Goal: Transaction & Acquisition: Purchase product/service

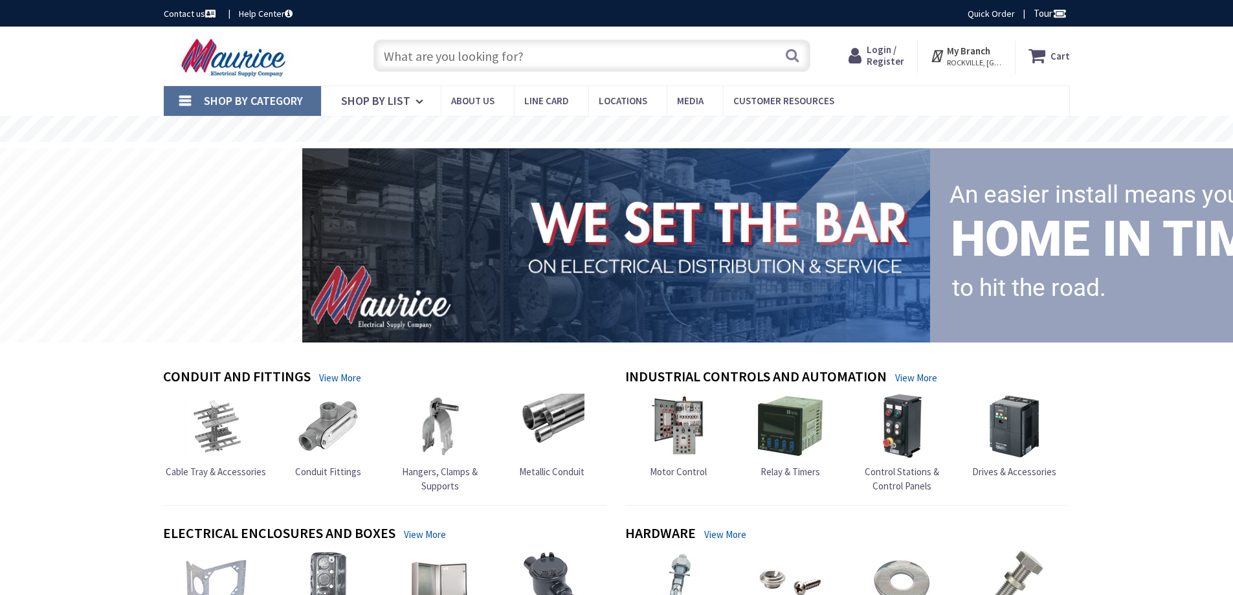
click at [458, 64] on input "text" at bounding box center [592, 55] width 437 height 32
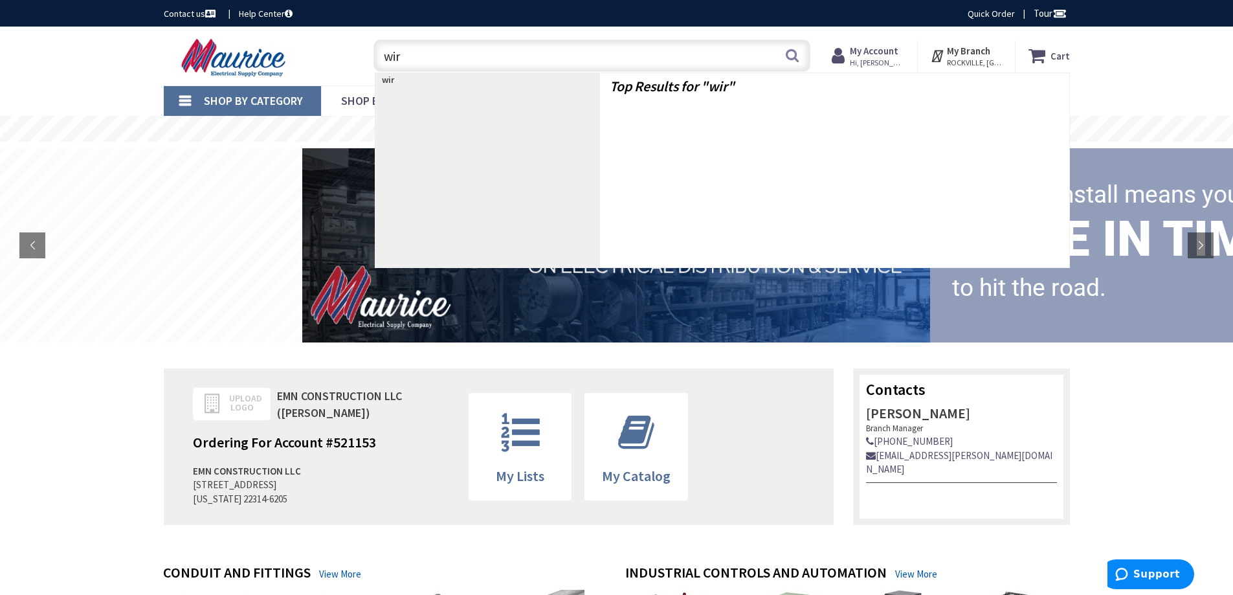
type input "wire"
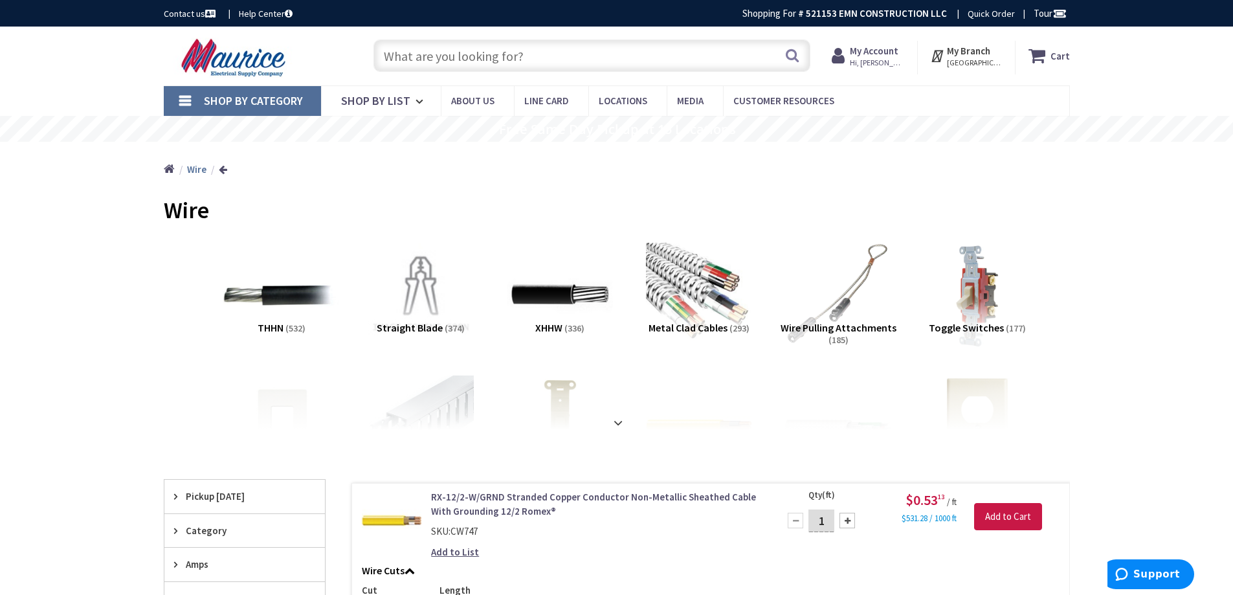
click at [275, 293] on img at bounding box center [281, 294] width 117 height 117
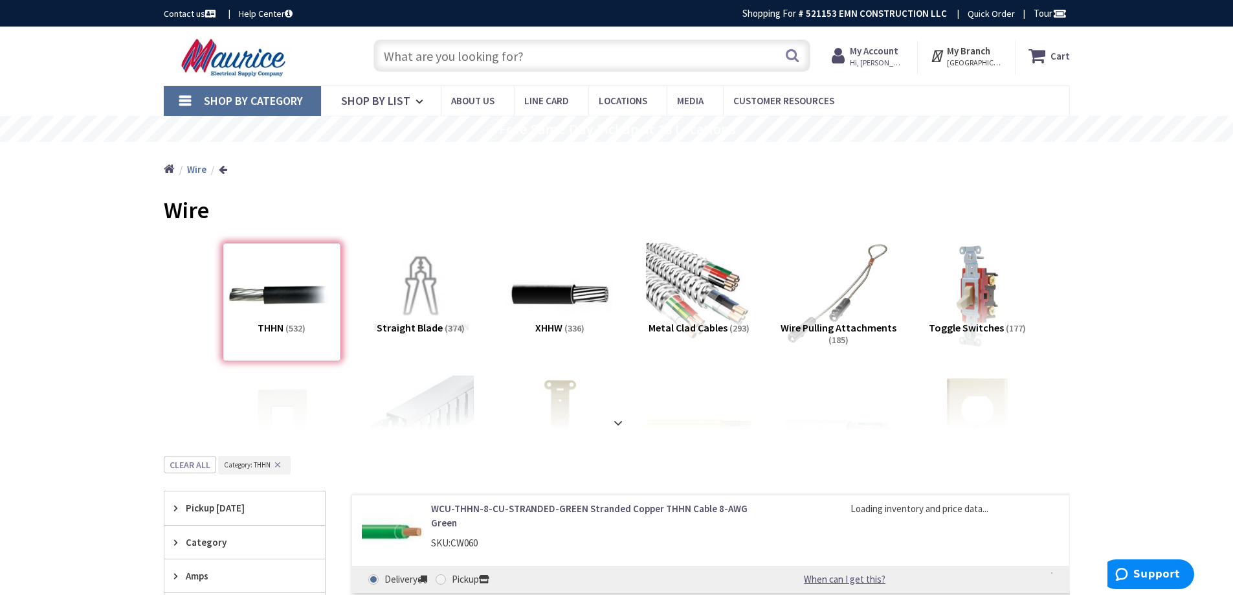
scroll to position [456, 0]
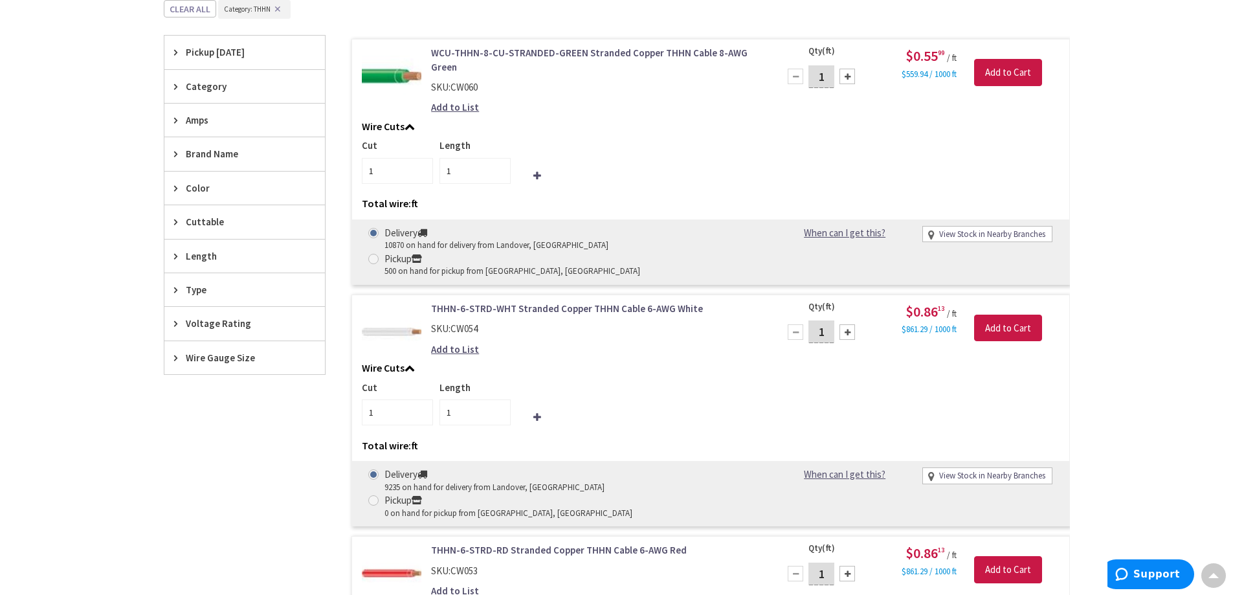
click at [196, 359] on span "Wire Gauge Size" at bounding box center [239, 358] width 106 height 14
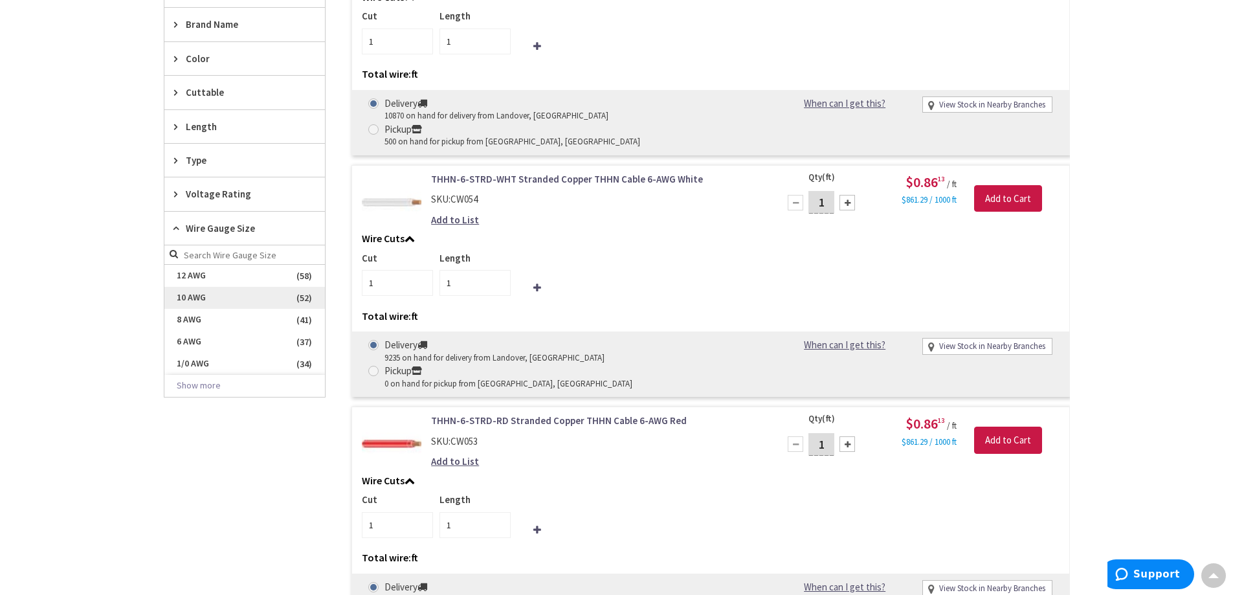
scroll to position [650, 0]
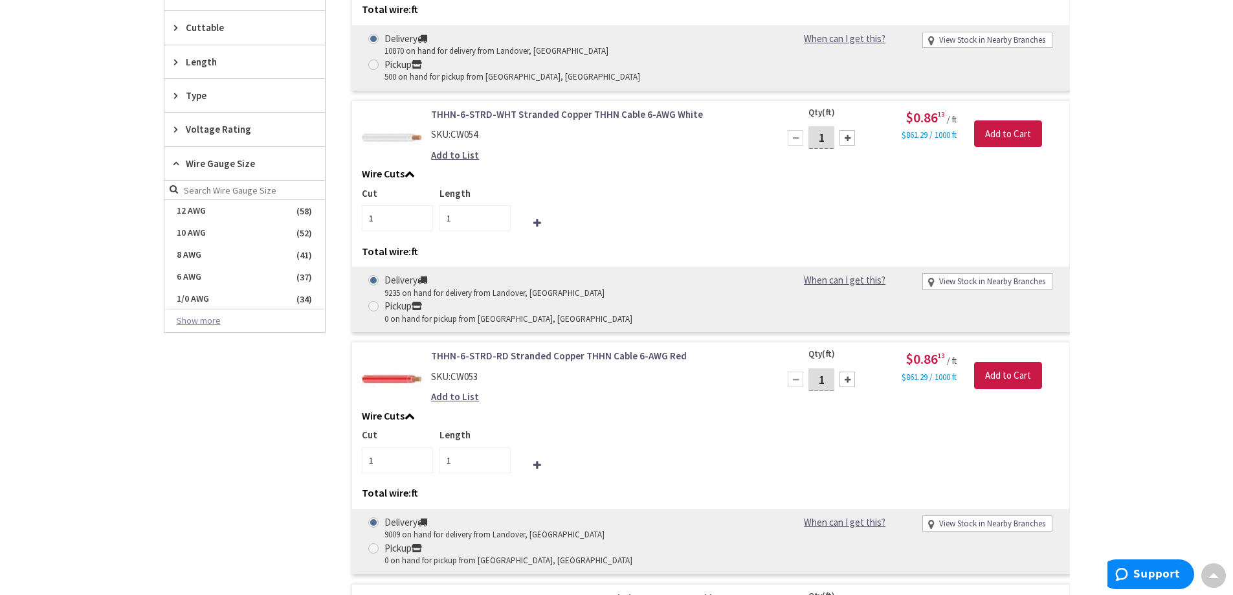
click at [205, 330] on button "Show more" at bounding box center [244, 321] width 161 height 22
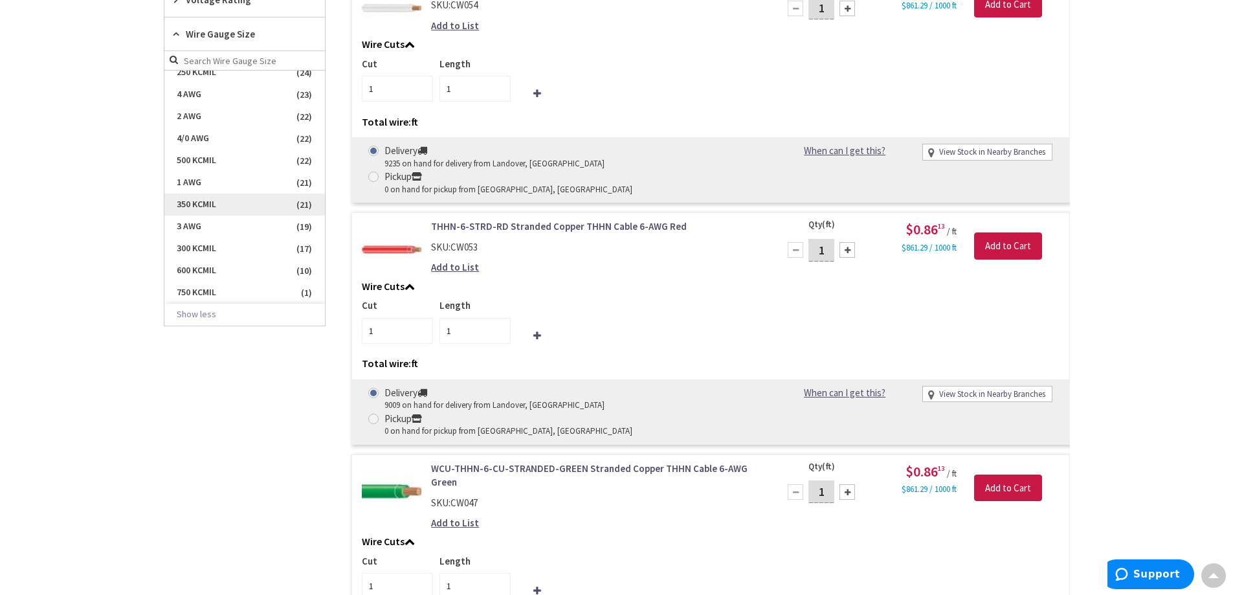
scroll to position [844, 0]
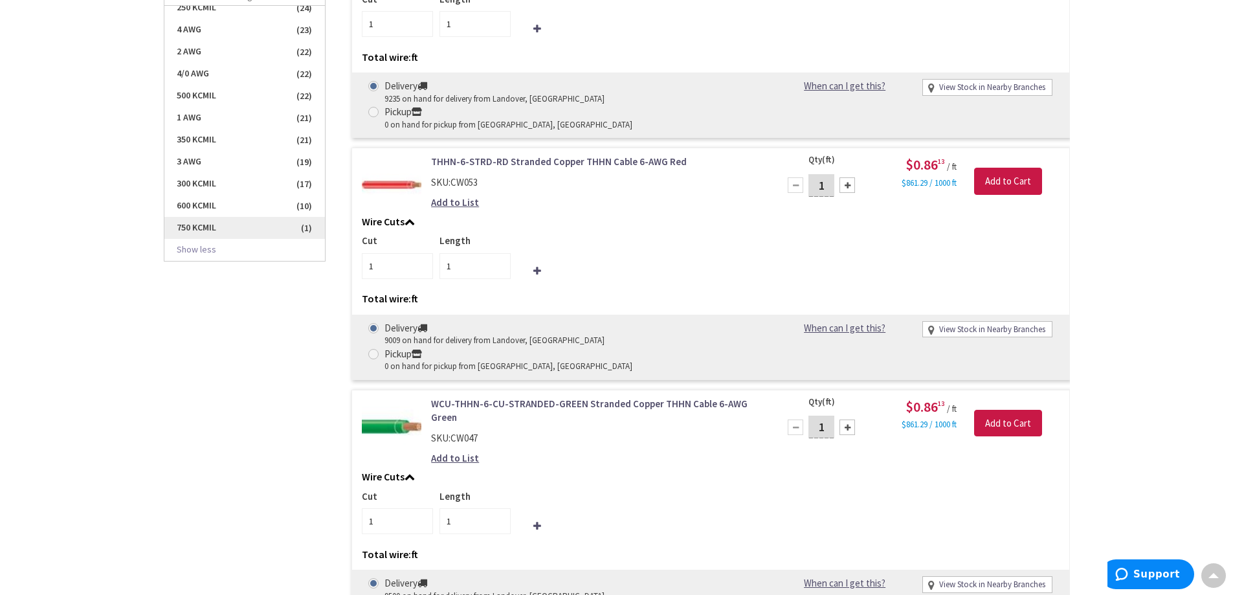
click at [211, 227] on span "750 KCMIL" at bounding box center [244, 228] width 161 height 22
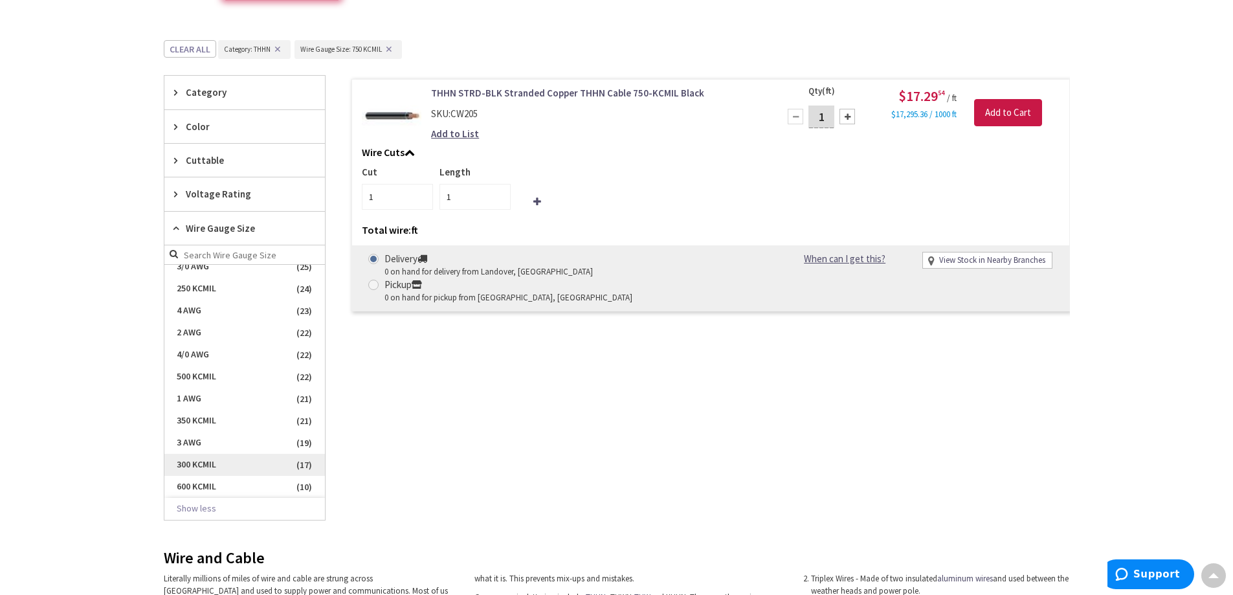
scroll to position [425, 0]
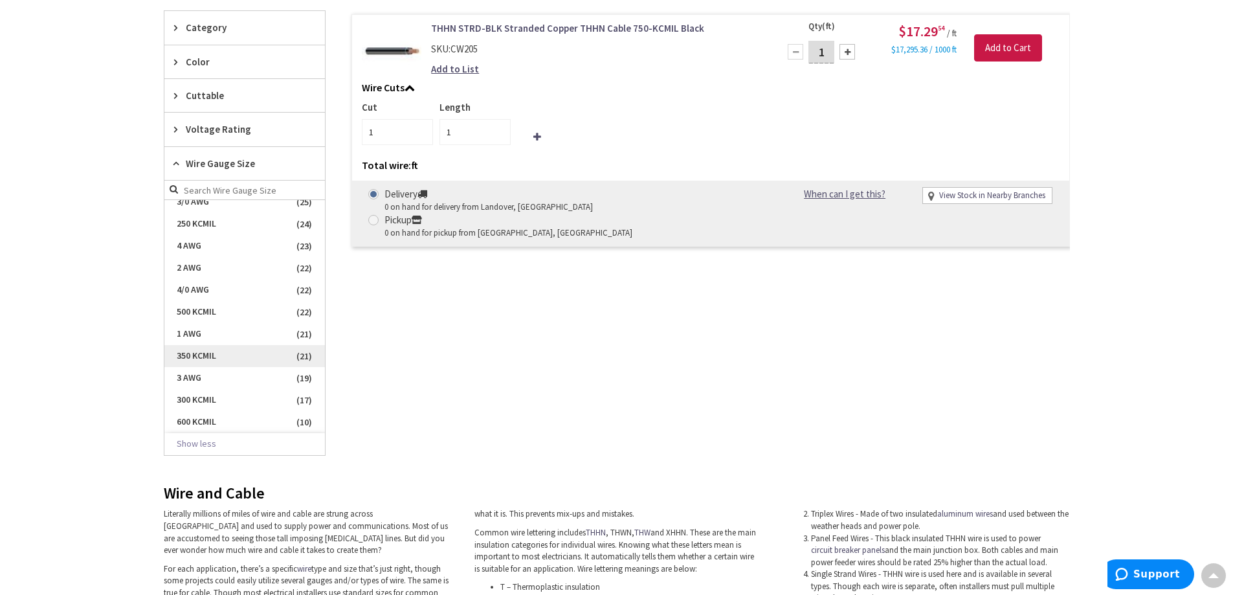
click at [212, 354] on span "350 KCMIL" at bounding box center [244, 356] width 161 height 22
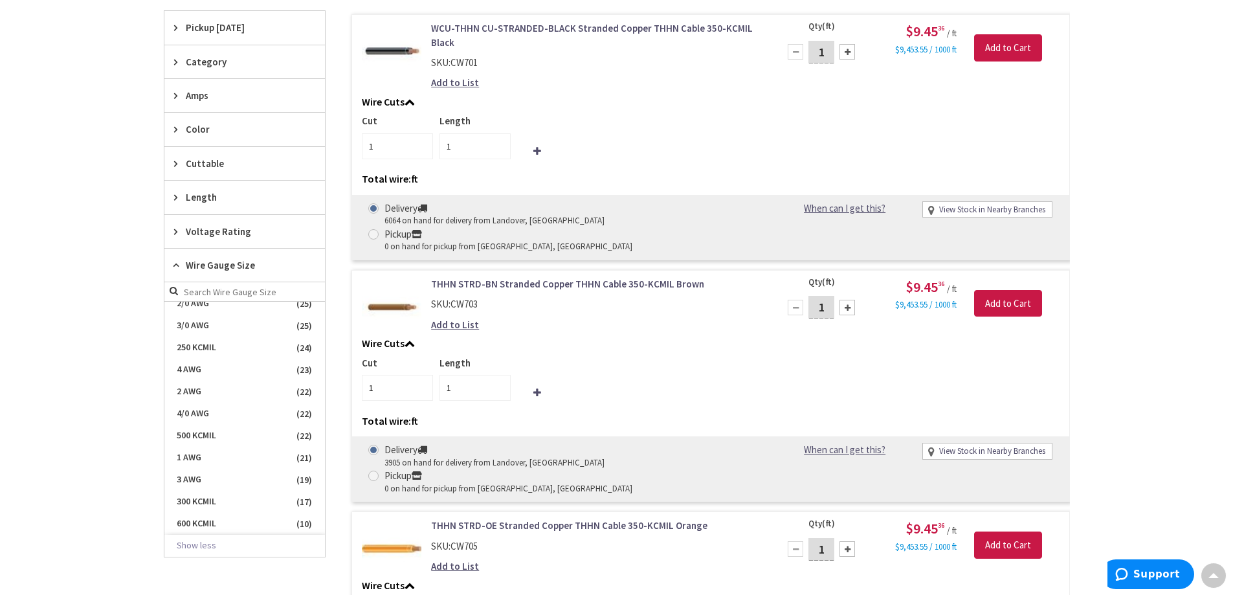
scroll to position [231, 0]
